Goal: Task Accomplishment & Management: Use online tool/utility

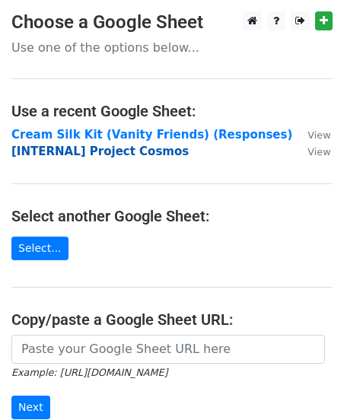
click at [122, 154] on strong "[INTERNAL] Project Cosmos" at bounding box center [99, 151] width 177 height 14
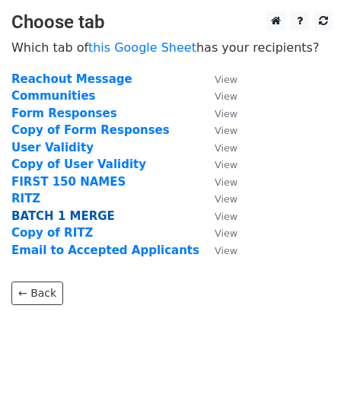
click at [36, 212] on strong "BATCH 1 MERGE" at bounding box center [62, 216] width 103 height 14
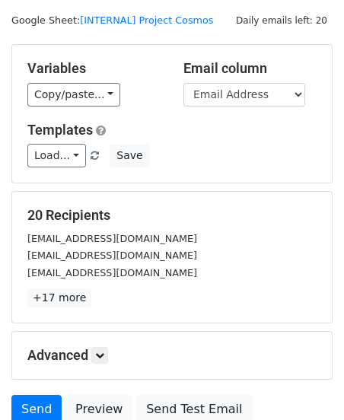
scroll to position [38, 0]
click at [220, 96] on select "Timestamp Email Address Full Name Email Address Contact Number Complete Deliver…" at bounding box center [244, 95] width 122 height 24
select select "Email Address"
click at [183, 83] on select "Timestamp Email Address Full Name Email Address Contact Number Complete Deliver…" at bounding box center [244, 95] width 122 height 24
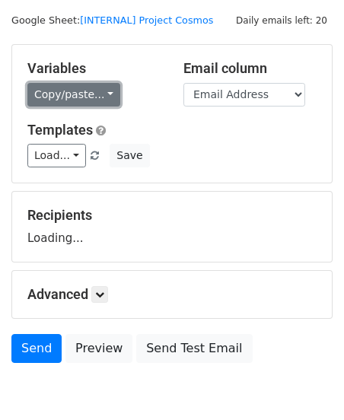
click at [81, 98] on link "Copy/paste..." at bounding box center [73, 95] width 93 height 24
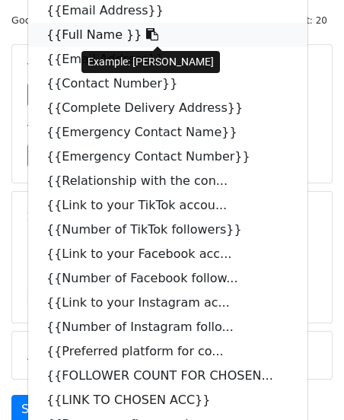
click at [77, 32] on link "{{Full Name }}" at bounding box center [167, 35] width 279 height 24
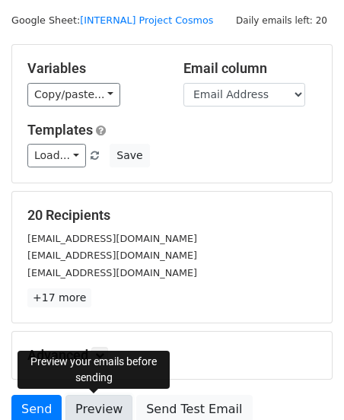
click at [90, 404] on link "Preview" at bounding box center [98, 408] width 67 height 29
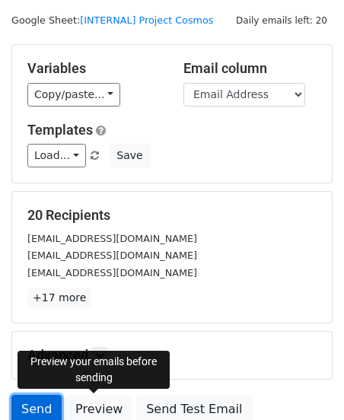
click at [30, 401] on link "Send" at bounding box center [36, 408] width 50 height 29
